Goal: Find specific page/section: Find specific page/section

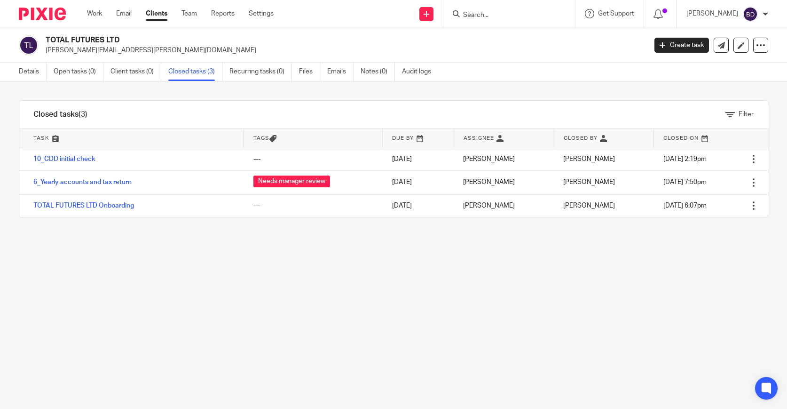
click at [509, 7] on div at bounding box center [509, 14] width 132 height 28
click at [505, 16] on input "Search" at bounding box center [504, 15] width 85 height 8
click at [506, 13] on input "Search" at bounding box center [504, 15] width 85 height 8
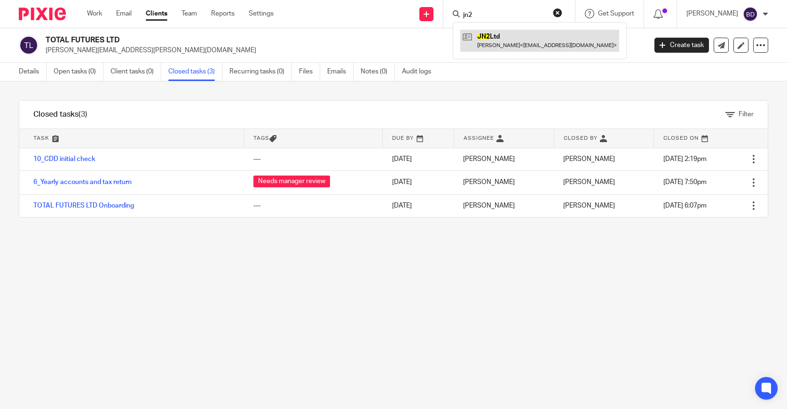
type input "jn2"
click at [499, 39] on link at bounding box center [539, 41] width 159 height 22
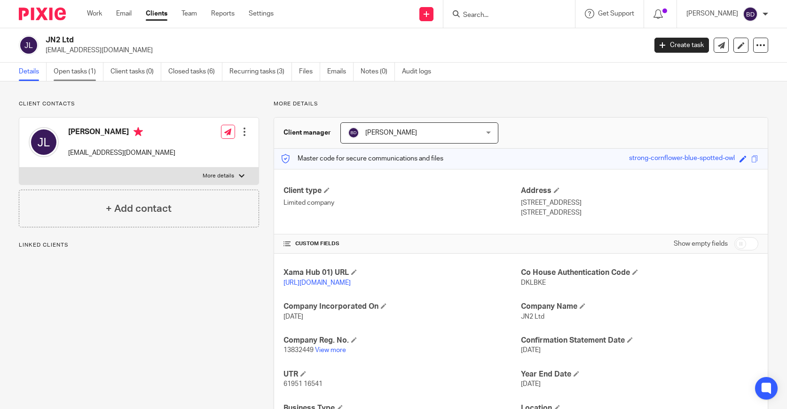
click at [80, 75] on link "Open tasks (1)" at bounding box center [79, 72] width 50 height 18
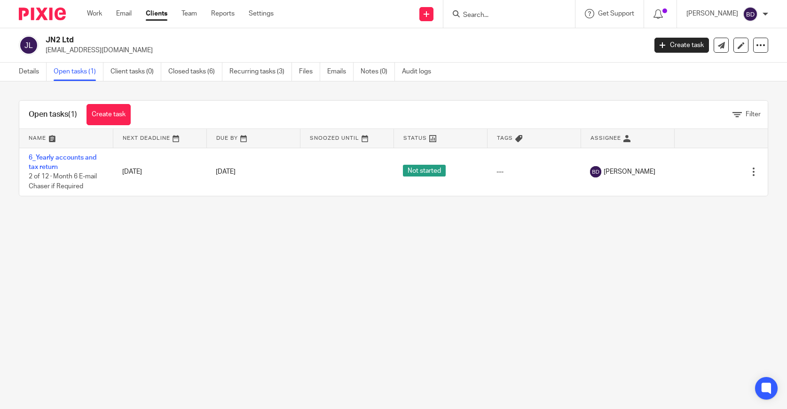
click at [52, 12] on img at bounding box center [42, 14] width 47 height 13
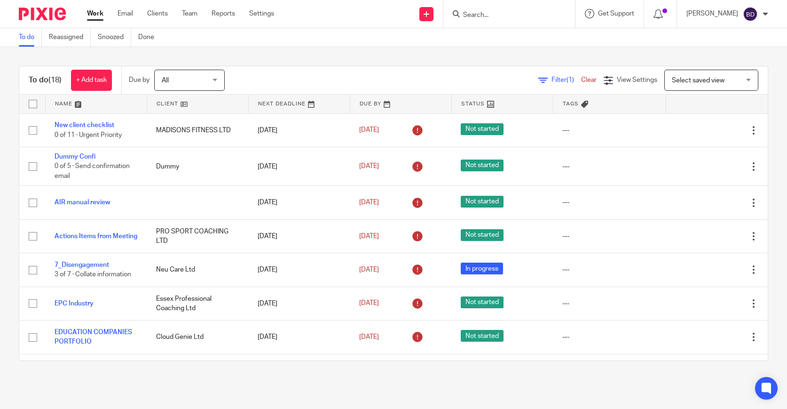
click at [82, 104] on link at bounding box center [96, 104] width 101 height 19
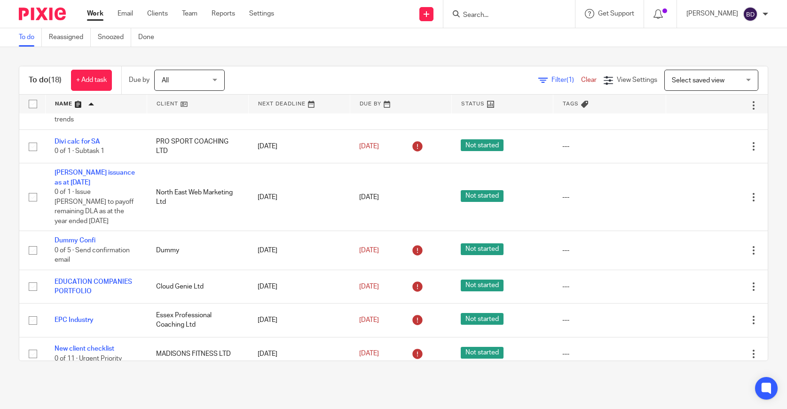
scroll to position [454, 0]
